Goal: Task Accomplishment & Management: Use online tool/utility

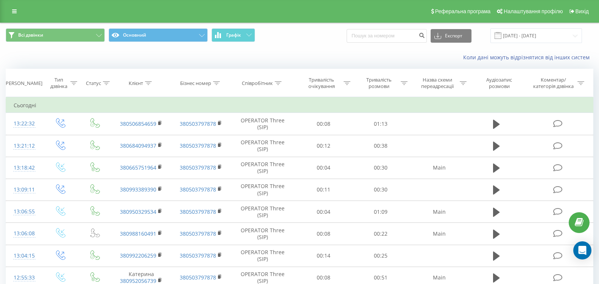
click at [237, 31] on button "Графік" at bounding box center [233, 35] width 44 height 14
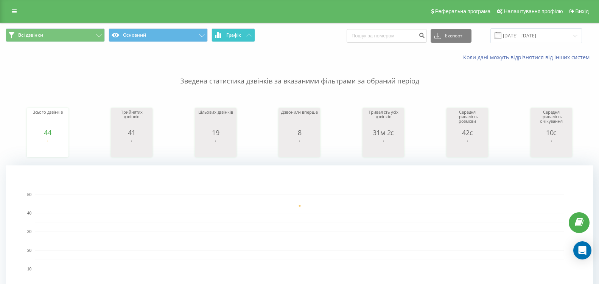
click at [241, 36] on span "Графік" at bounding box center [233, 35] width 15 height 5
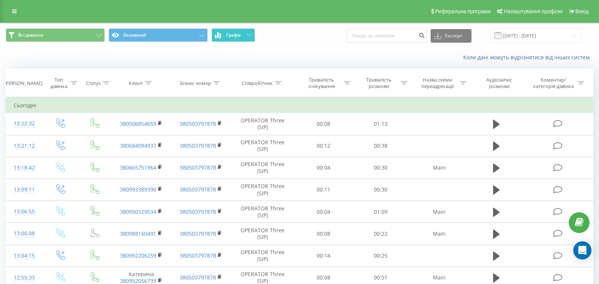
click at [241, 36] on span "Графік" at bounding box center [233, 35] width 15 height 5
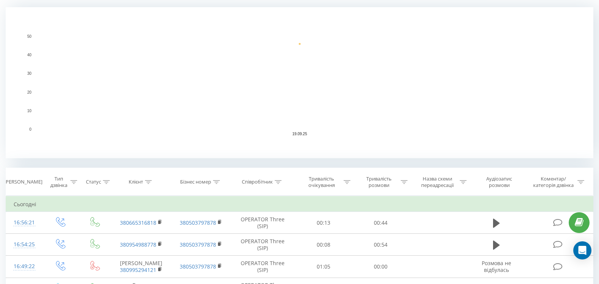
scroll to position [189, 0]
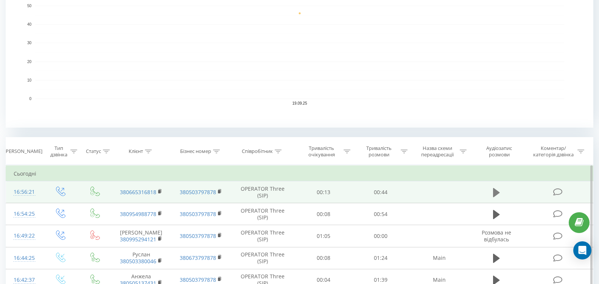
click at [498, 191] on icon at bounding box center [496, 192] width 7 height 9
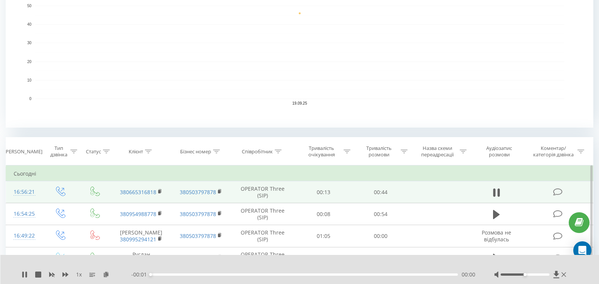
click at [539, 275] on div at bounding box center [524, 275] width 49 height 2
click at [545, 275] on div at bounding box center [524, 275] width 49 height 2
click at [170, 276] on div "- 00:44 00:00 00:00" at bounding box center [303, 275] width 344 height 8
click at [180, 275] on div "00:00" at bounding box center [304, 275] width 307 height 2
click at [564, 272] on icon at bounding box center [563, 275] width 5 height 6
